Goal: Find specific page/section: Find specific page/section

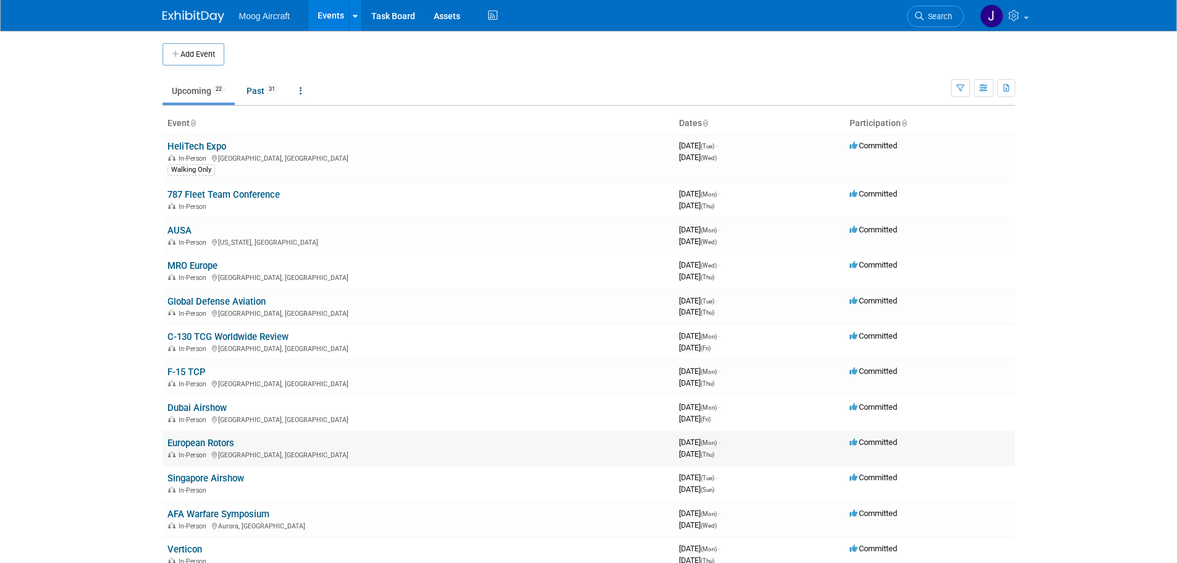
click at [200, 443] on link "European Rotors" at bounding box center [200, 443] width 67 height 11
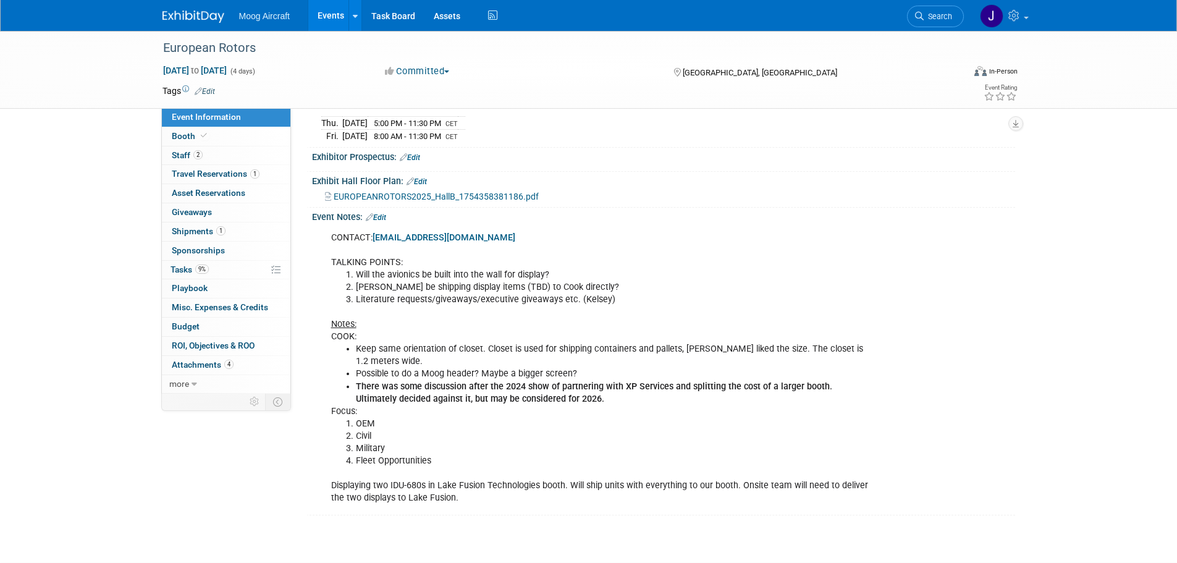
scroll to position [309, 0]
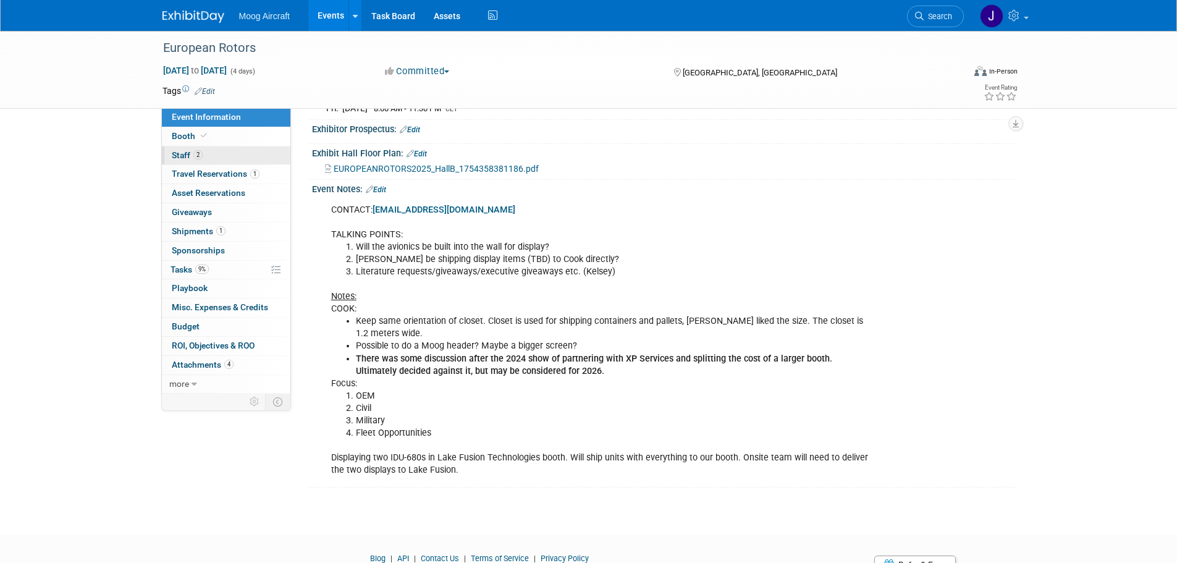
click at [224, 159] on link "2 Staff 2" at bounding box center [226, 155] width 129 height 19
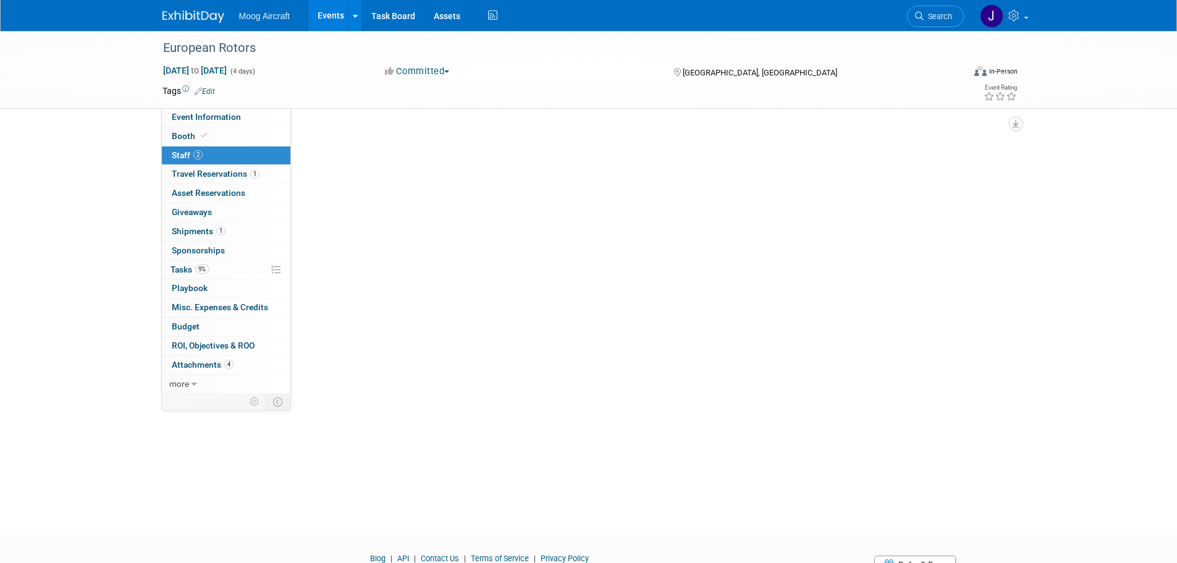
scroll to position [0, 0]
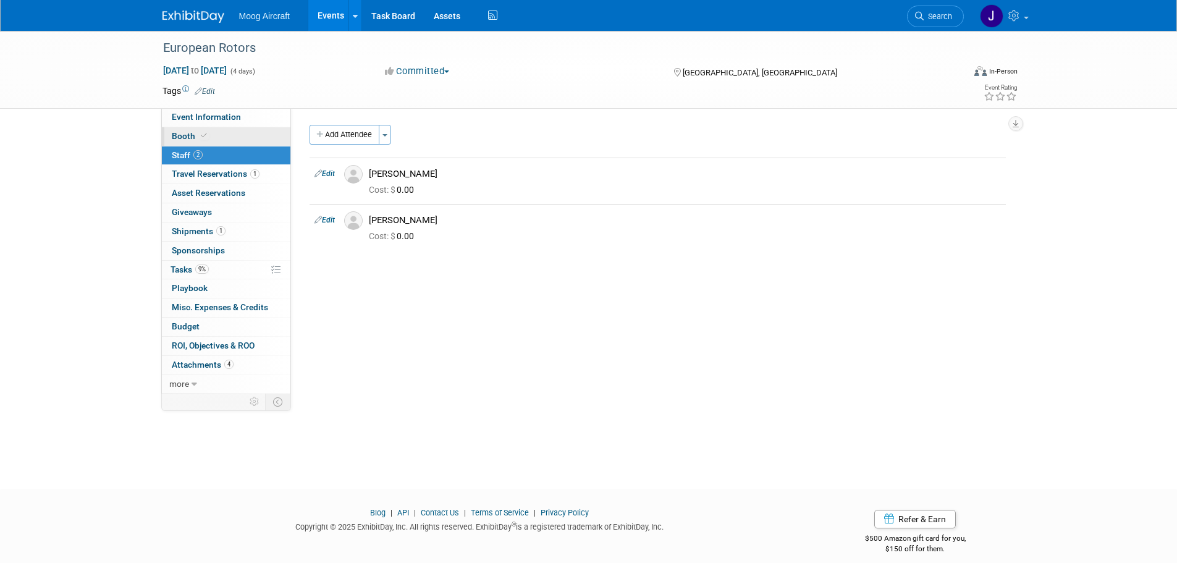
click at [250, 141] on link "Booth" at bounding box center [226, 136] width 129 height 19
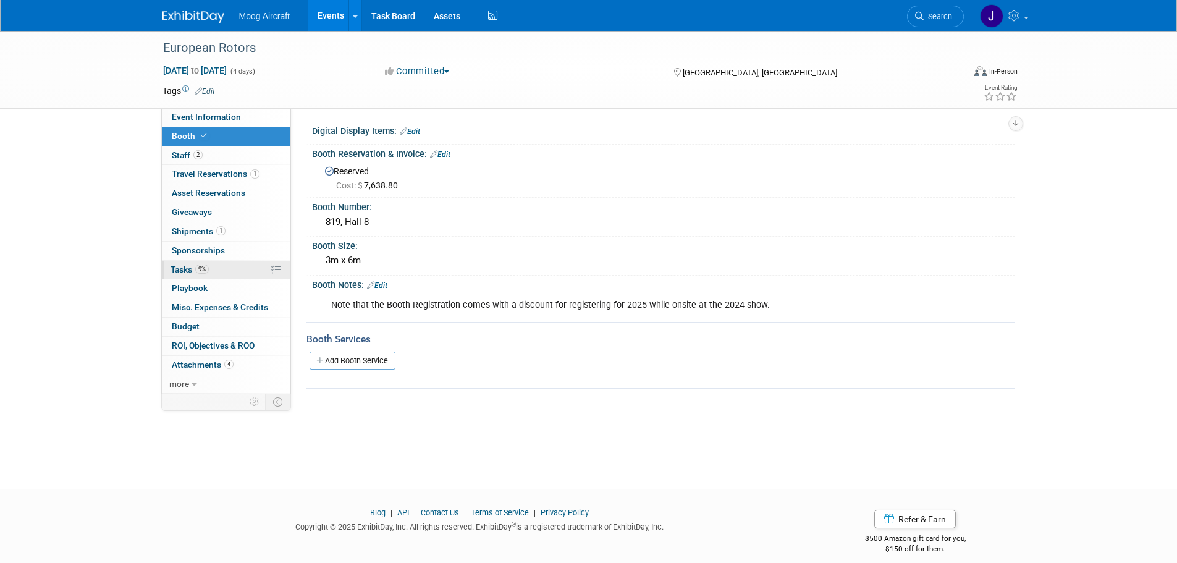
click at [250, 261] on link "9% Tasks 9%" at bounding box center [226, 270] width 129 height 19
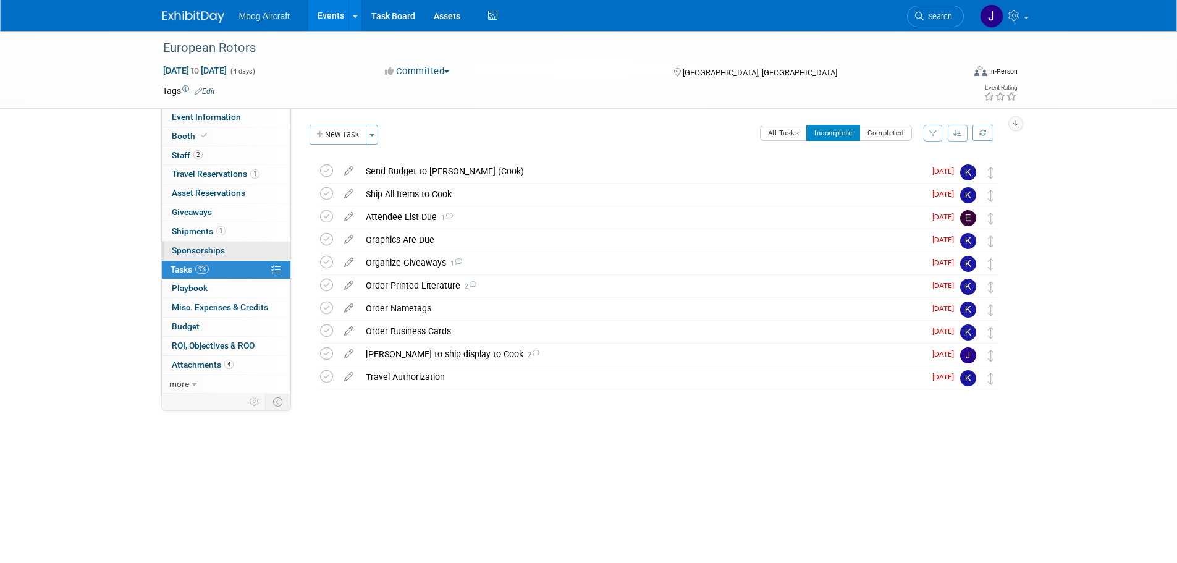
click at [235, 249] on link "0 Sponsorships 0" at bounding box center [226, 251] width 129 height 19
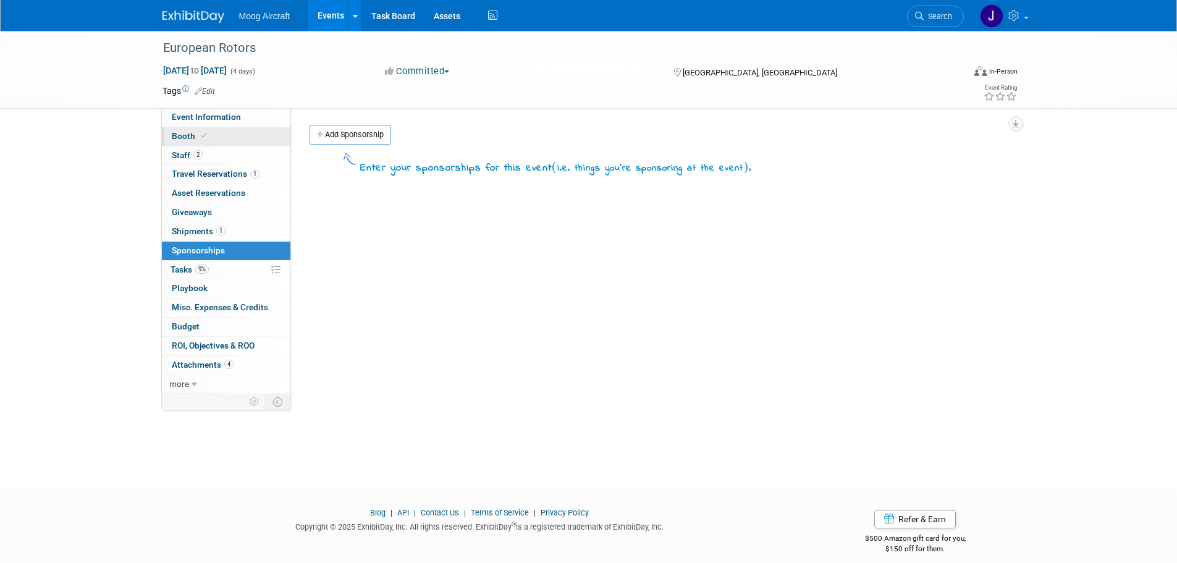
click at [234, 132] on link "Booth" at bounding box center [226, 136] width 129 height 19
